Goal: Information Seeking & Learning: Learn about a topic

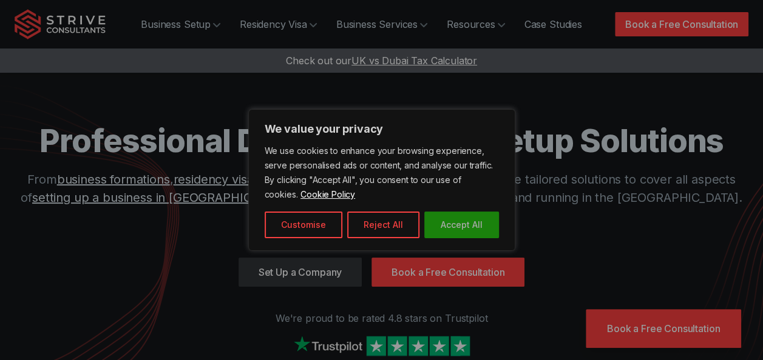
click at [492, 226] on button "Accept All" at bounding box center [461, 225] width 75 height 27
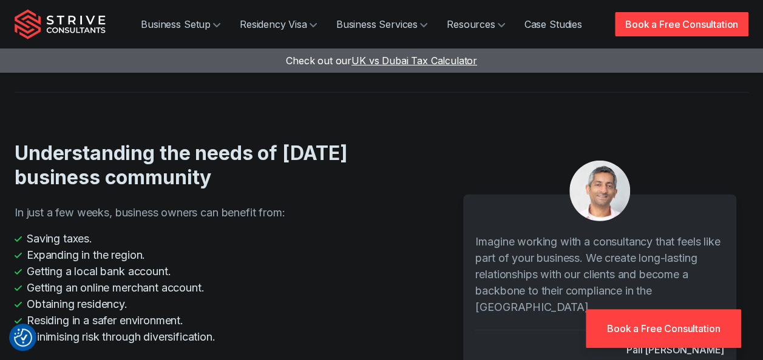
scroll to position [1754, 0]
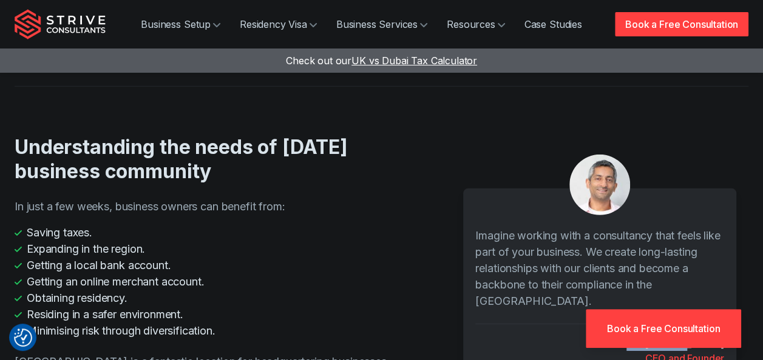
drag, startPoint x: 668, startPoint y: 260, endPoint x: 726, endPoint y: 262, distance: 57.7
click at [726, 262] on div "Imagine working with a consultancy that feels like part of your business. We cr…" at bounding box center [599, 286] width 273 height 194
copy cite "Pali [PERSON_NAME]"
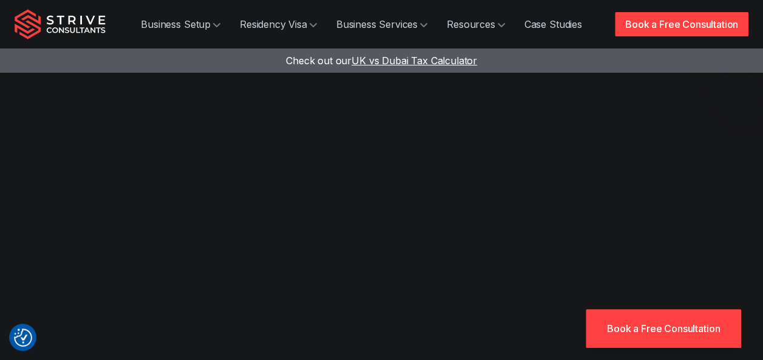
scroll to position [376, 0]
click at [745, 217] on div at bounding box center [382, 214] width 734 height 414
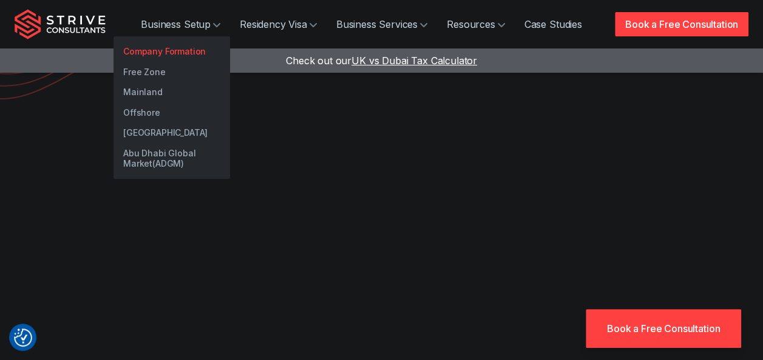
click at [170, 44] on link "Company Formation" at bounding box center [171, 51] width 117 height 21
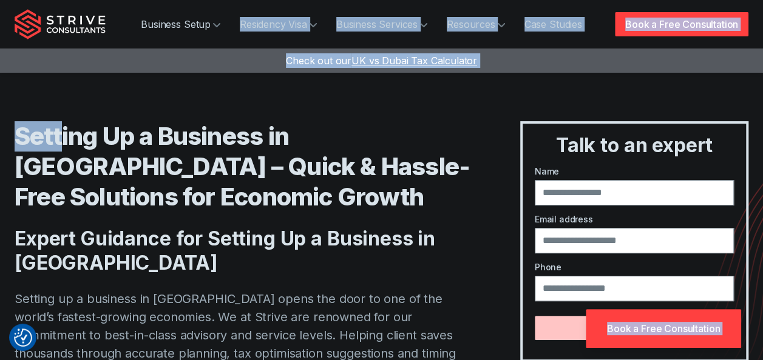
drag, startPoint x: 0, startPoint y: 0, endPoint x: 62, endPoint y: -13, distance: 63.3
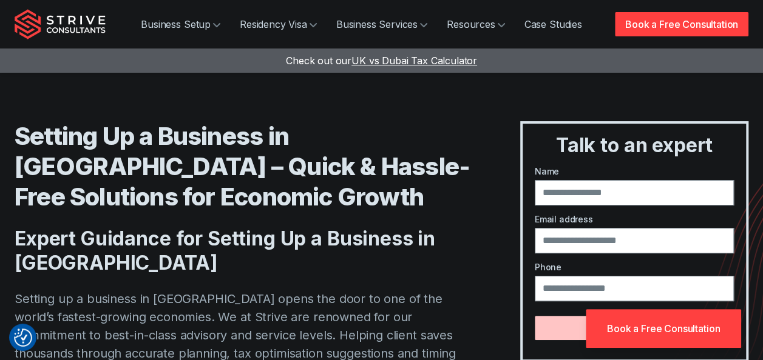
click at [156, 134] on h1 "Setting Up a Business in Dubai – Quick & Hassle-Free Solutions for Economic Gro…" at bounding box center [243, 166] width 457 height 91
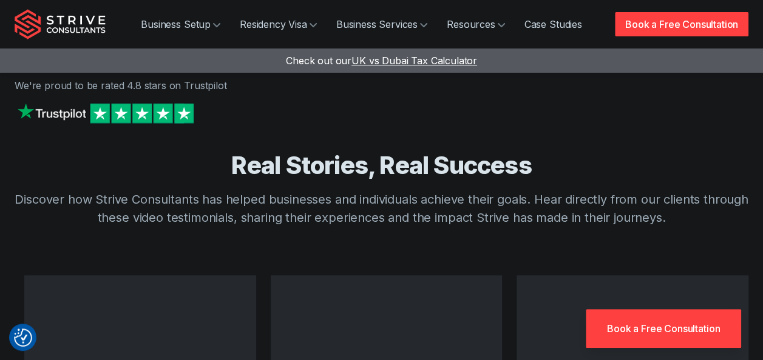
scroll to position [751, 0]
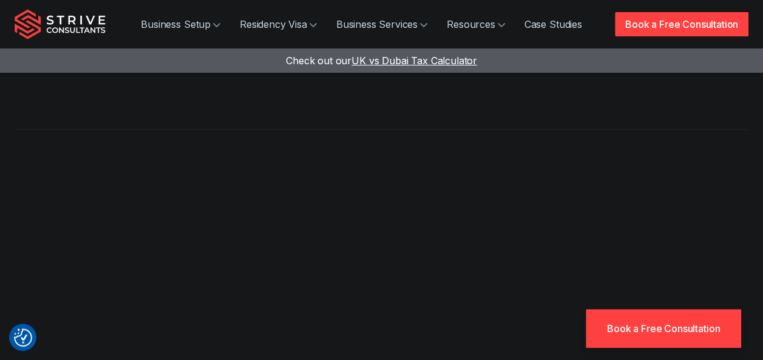
drag, startPoint x: 674, startPoint y: 241, endPoint x: 117, endPoint y: 391, distance: 577.1
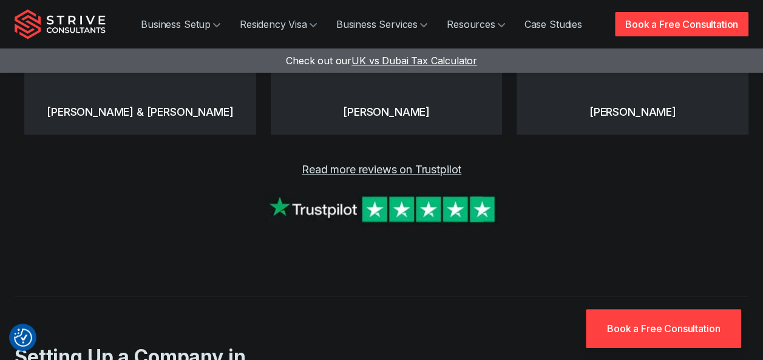
drag, startPoint x: 117, startPoint y: 391, endPoint x: 453, endPoint y: 340, distance: 340.1
